Goal: Information Seeking & Learning: Learn about a topic

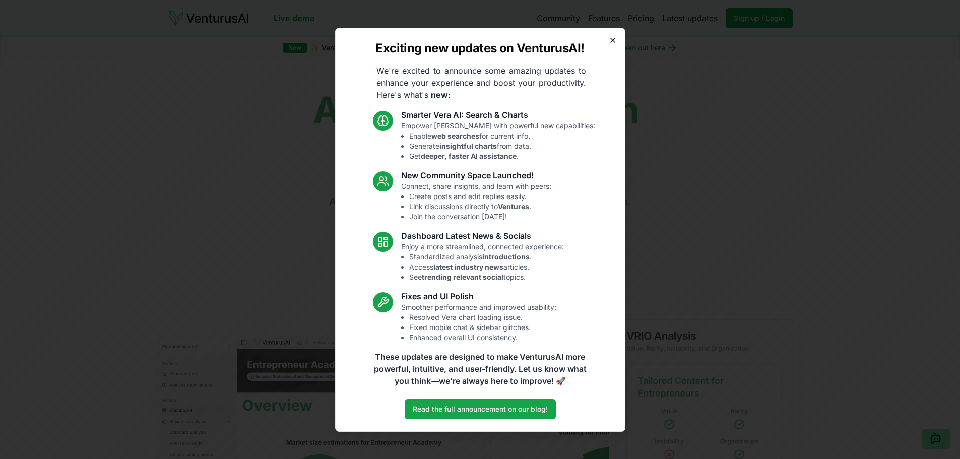
click at [611, 39] on icon "button" at bounding box center [613, 40] width 8 height 8
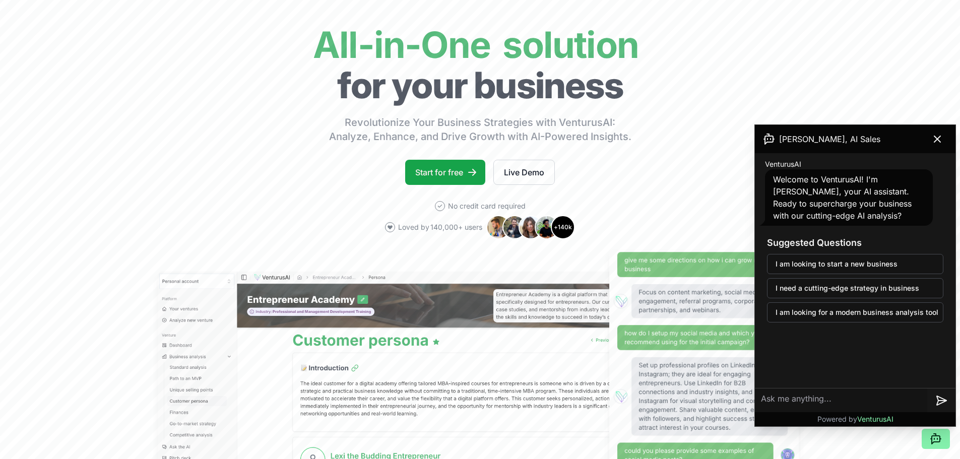
scroll to position [50, 0]
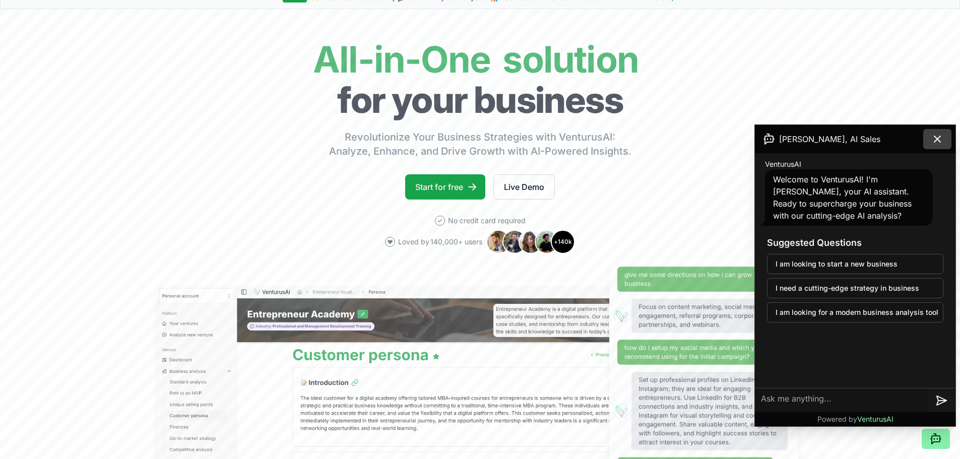
click at [944, 137] on button at bounding box center [937, 139] width 28 height 20
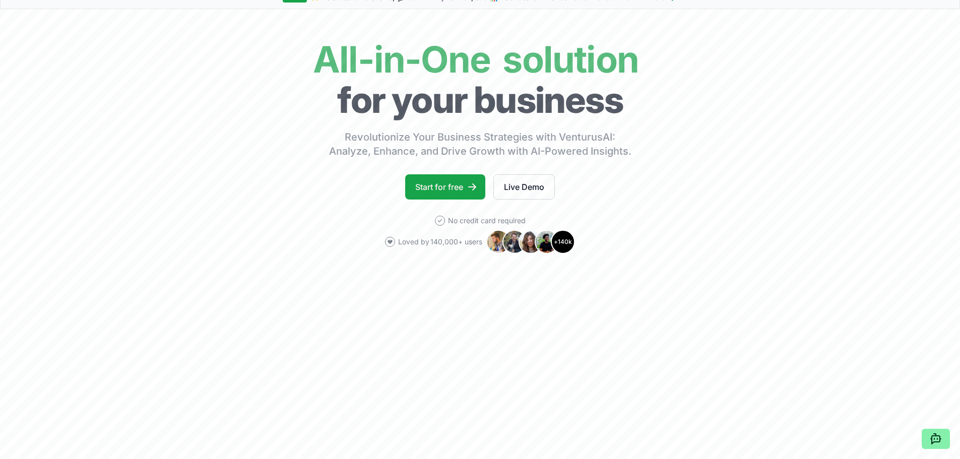
scroll to position [0, 0]
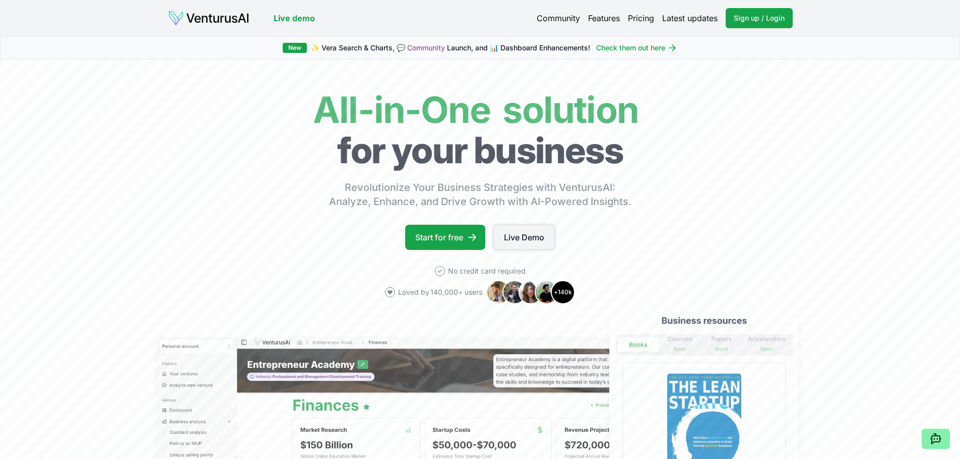
click at [526, 242] on link "Live Demo" at bounding box center [523, 237] width 61 height 25
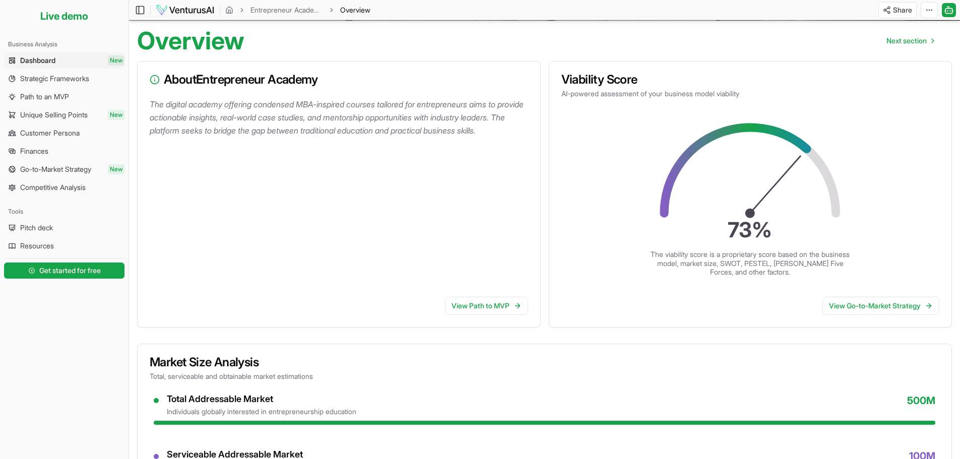
scroll to position [50, 0]
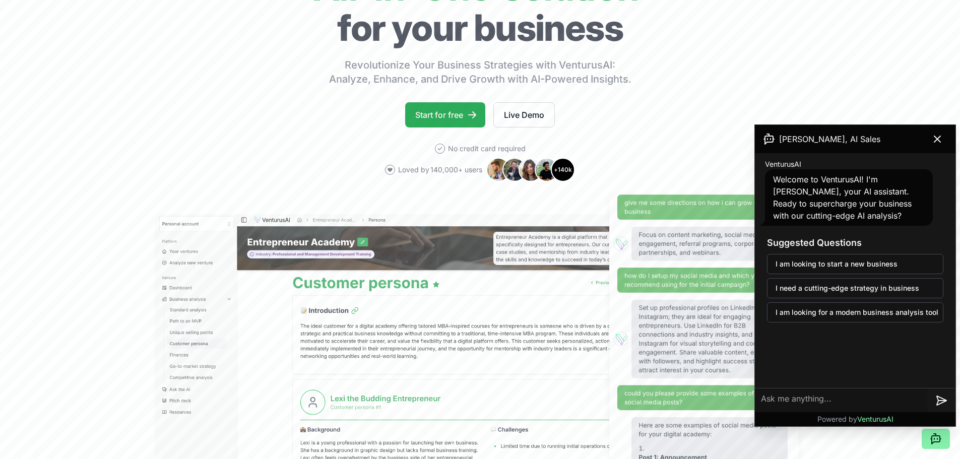
scroll to position [151, 0]
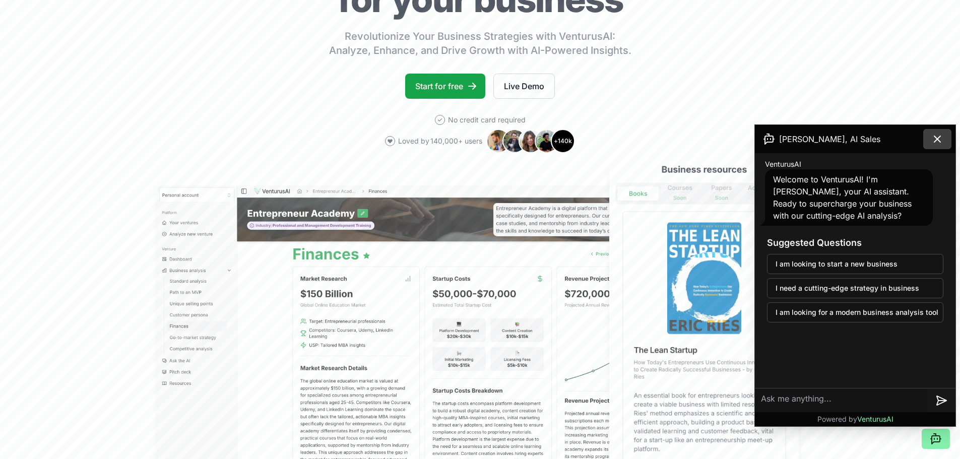
click at [930, 140] on button at bounding box center [937, 139] width 28 height 20
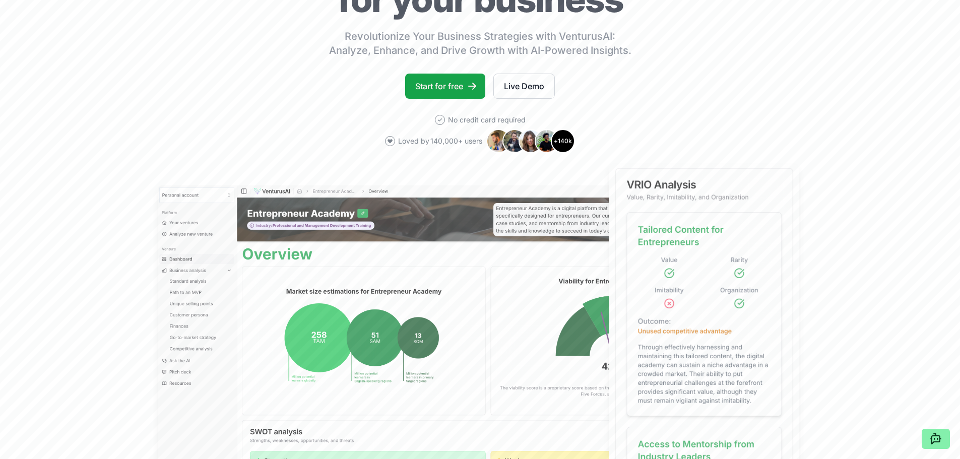
scroll to position [0, 0]
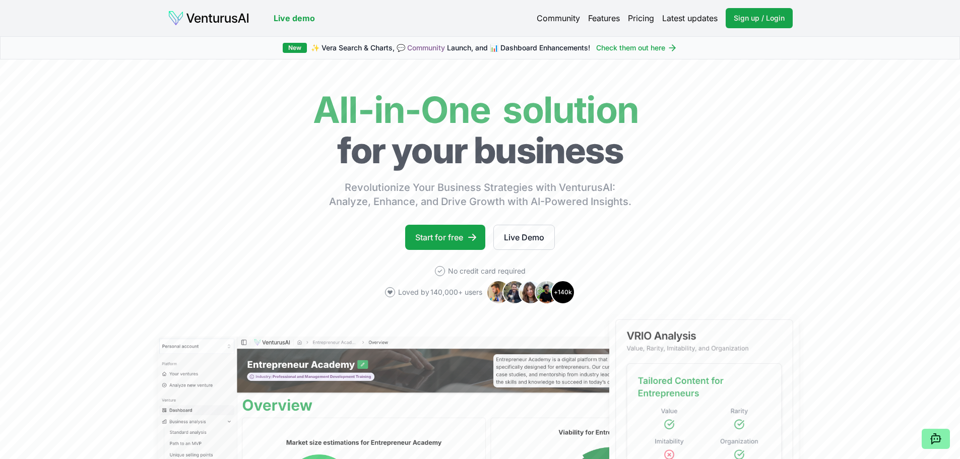
click at [300, 16] on link "Live demo" at bounding box center [294, 18] width 41 height 12
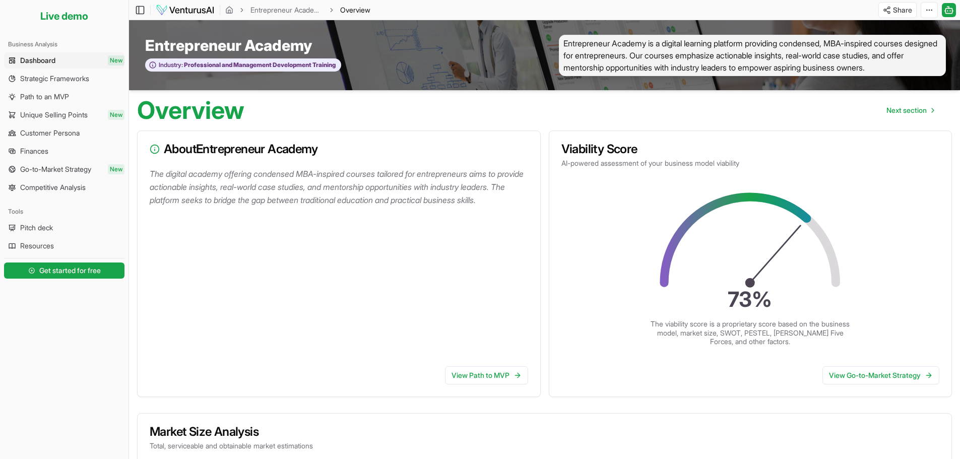
click at [243, 180] on p "The digital academy offering condensed MBA-inspired courses tailored for entrep…" at bounding box center [341, 186] width 383 height 39
click at [257, 168] on p "The digital academy offering condensed MBA-inspired courses tailored for entrep…" at bounding box center [341, 186] width 383 height 39
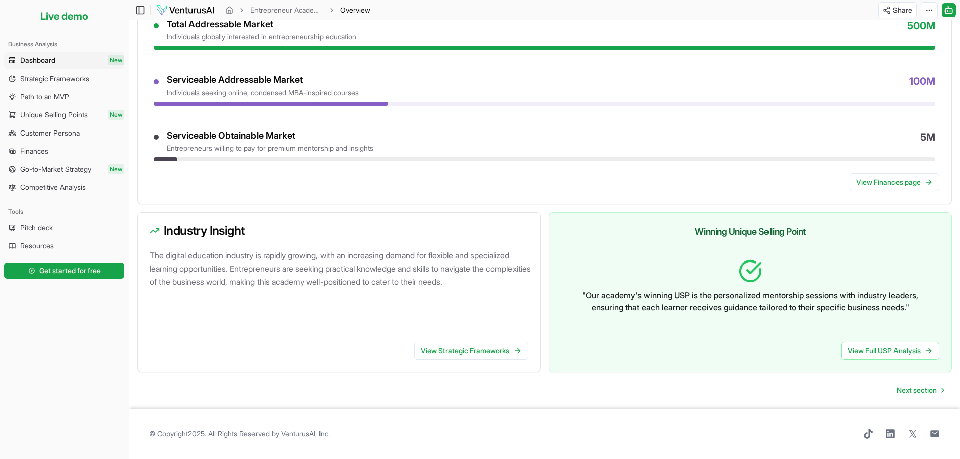
scroll to position [243, 0]
